Goal: Task Accomplishment & Management: Manage account settings

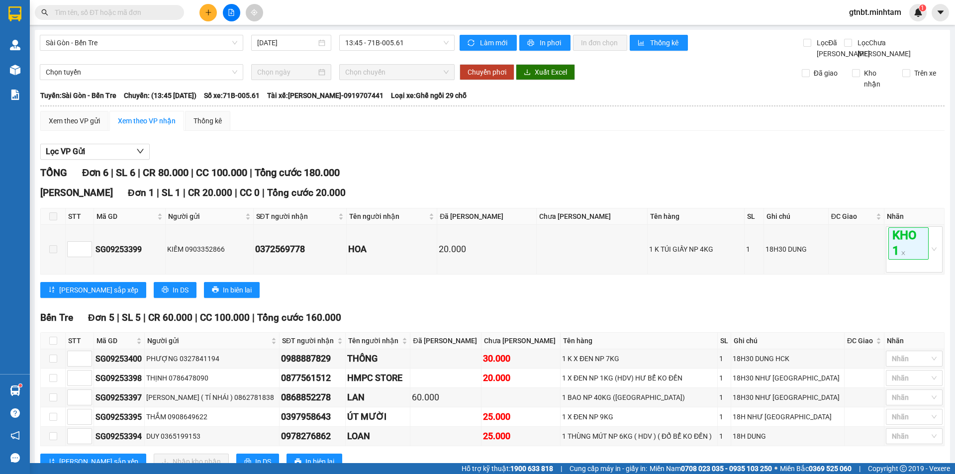
drag, startPoint x: 0, startPoint y: 0, endPoint x: 872, endPoint y: 18, distance: 872.2
click at [868, 9] on span "gtnbt.minhtam" at bounding box center [875, 12] width 68 height 12
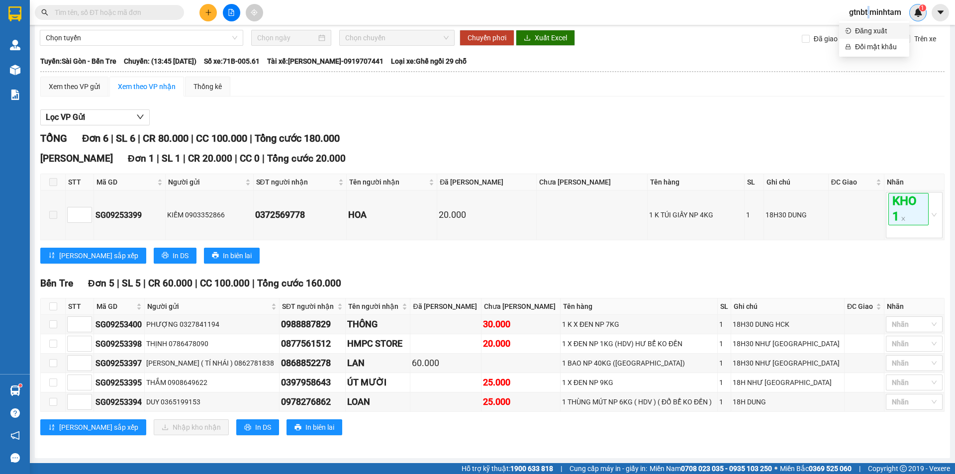
click at [868, 35] on li "Đăng xuất" at bounding box center [874, 31] width 70 height 16
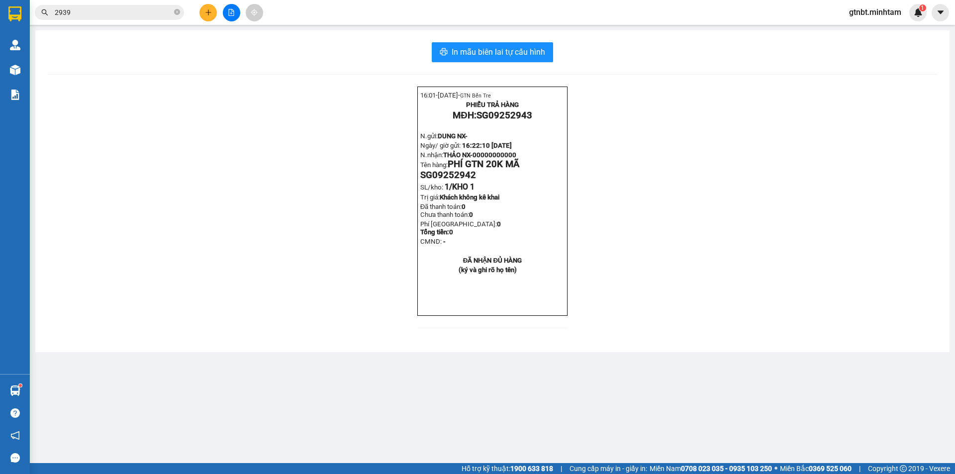
click at [868, 30] on div "In mẫu biên lai tự cấu hình 16:01- [DATE]- GTN Bến Tre PHIẾU TRẢ HÀNG MĐH: SG09…" at bounding box center [492, 191] width 914 height 322
click at [878, 12] on span "gtnbt.minhtam" at bounding box center [875, 12] width 68 height 12
click at [876, 28] on span "Đăng xuất" at bounding box center [879, 30] width 48 height 11
